Goal: Find specific page/section: Find specific page/section

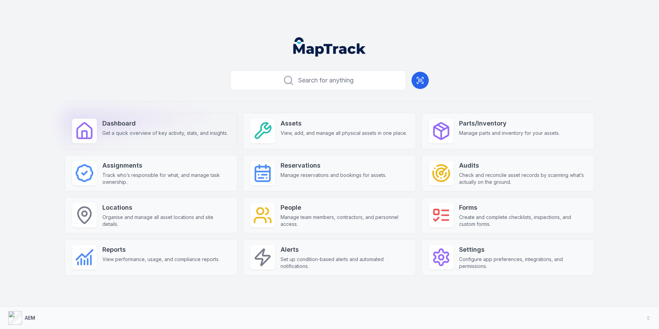
click at [114, 124] on strong "Dashboard" at bounding box center [164, 124] width 125 height 10
